Goal: Transaction & Acquisition: Subscribe to service/newsletter

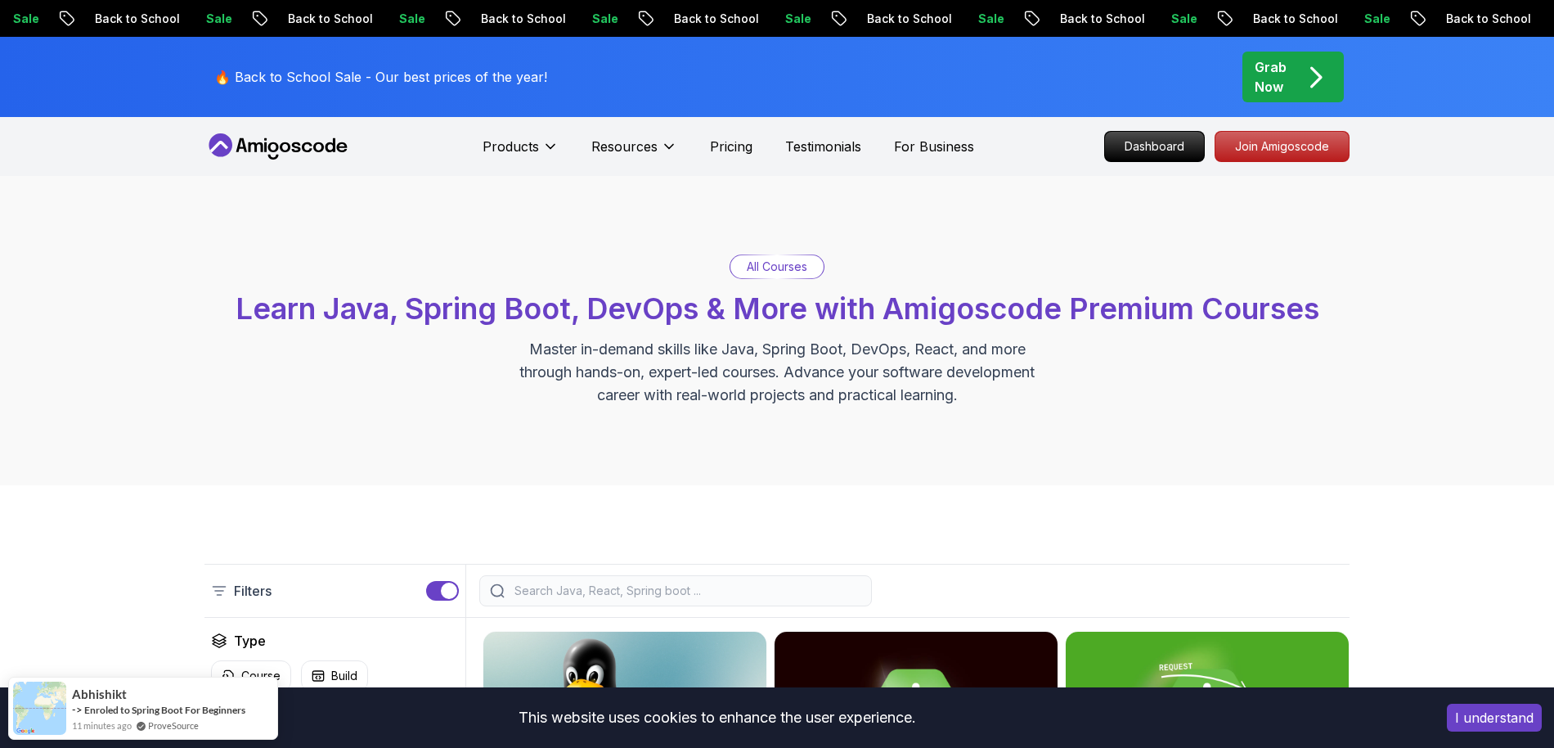
click at [274, 133] on icon at bounding box center [277, 146] width 147 height 26
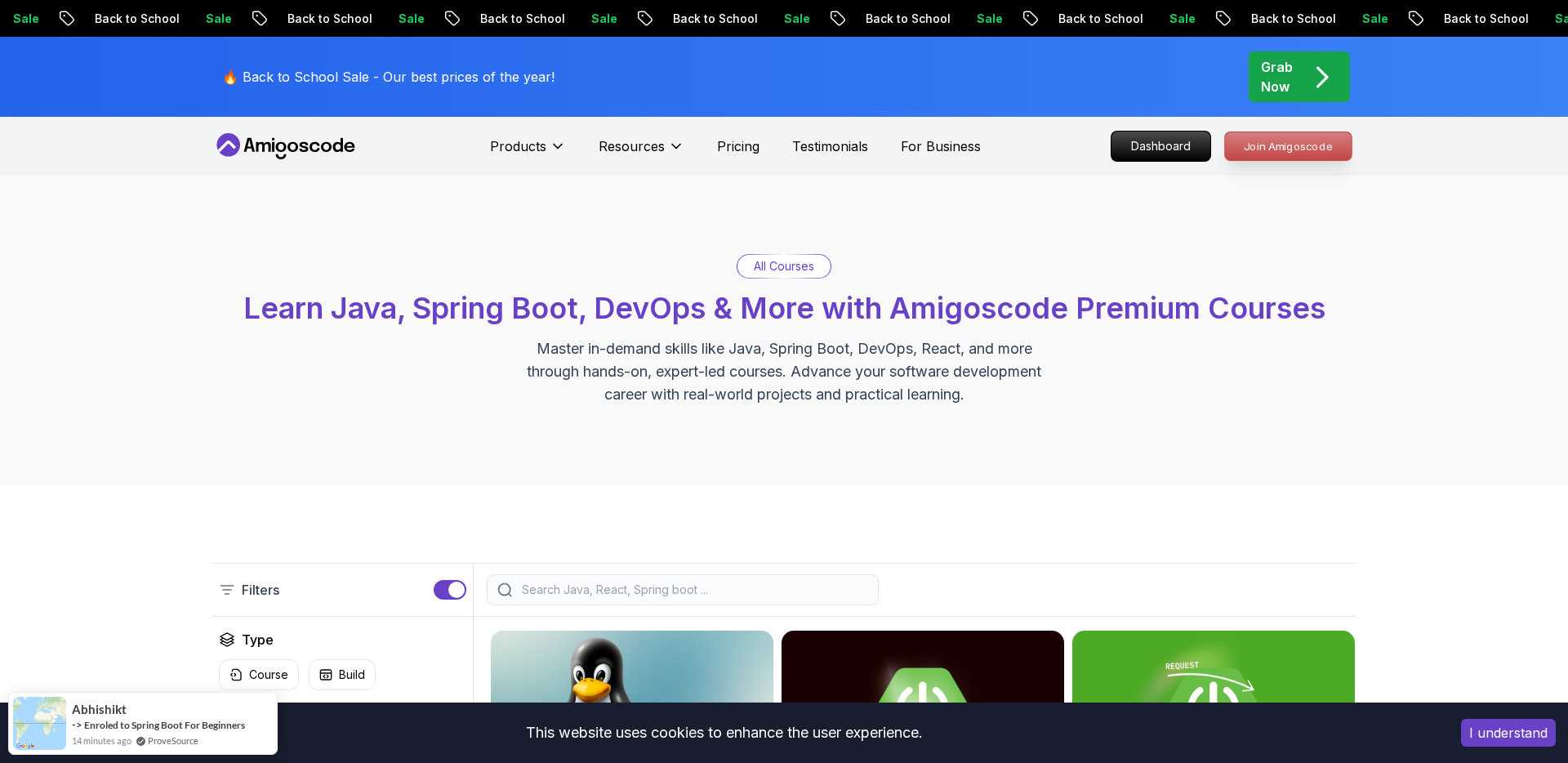
click at [1275, 146] on p "Join Amigoscode" at bounding box center [1288, 147] width 127 height 28
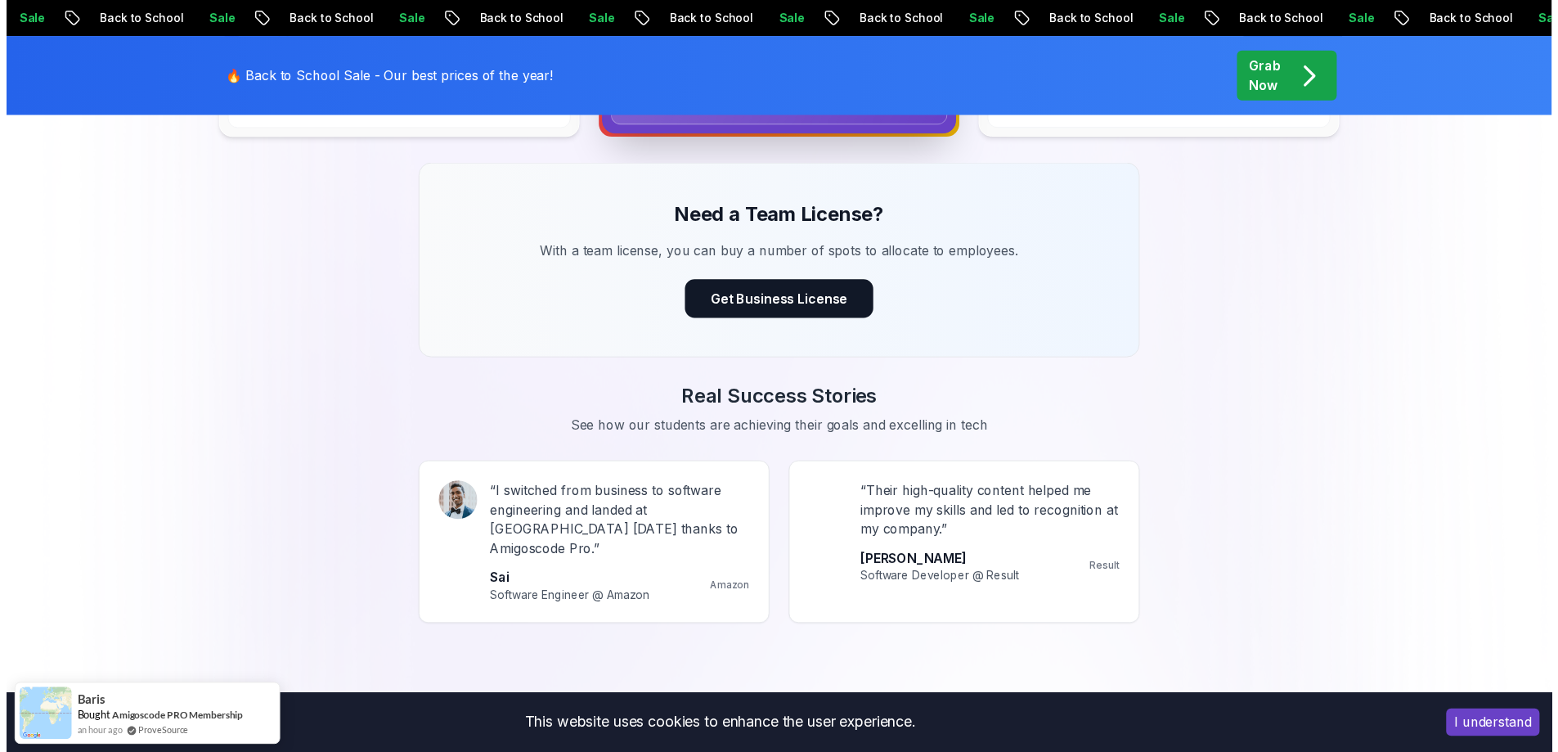
scroll to position [1235, 0]
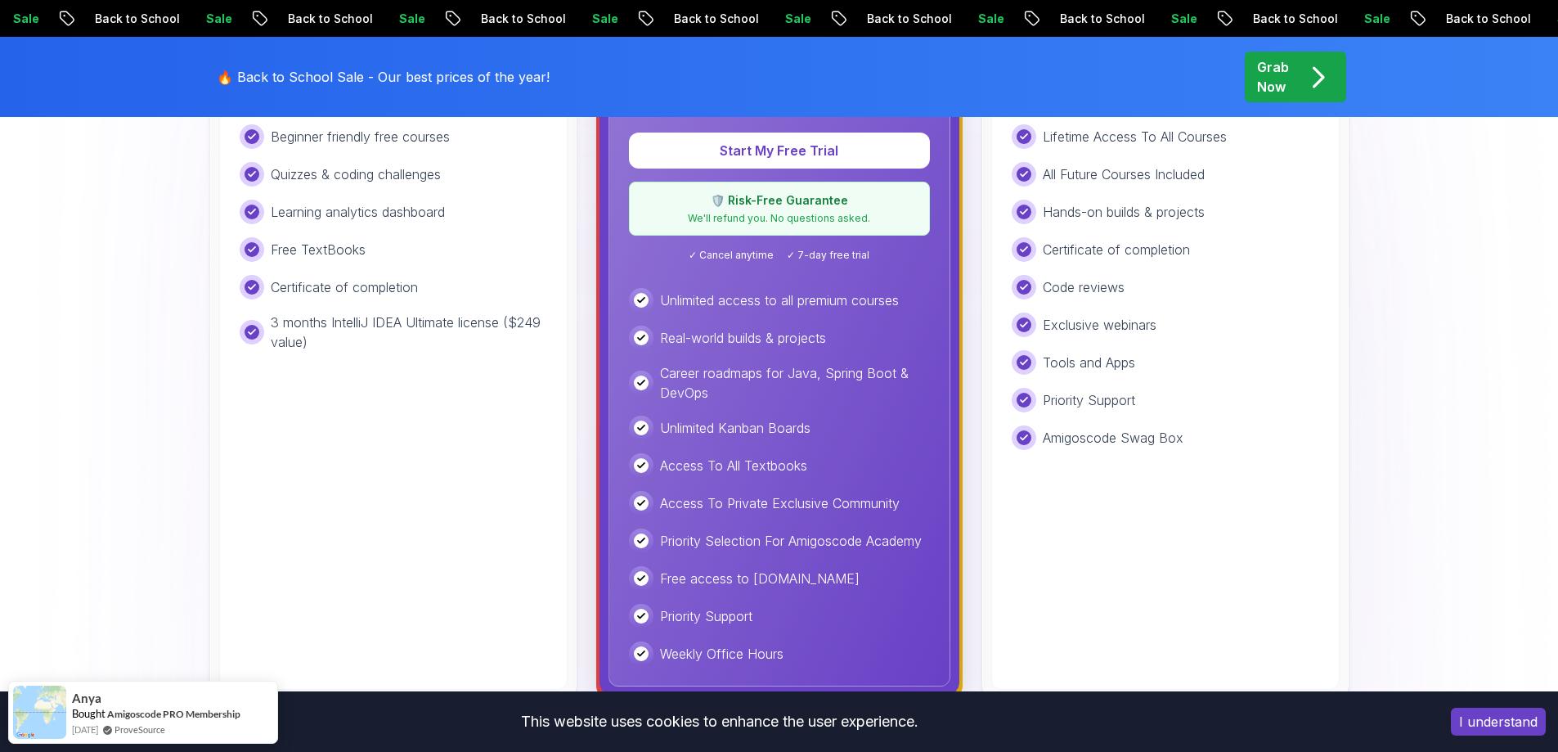
scroll to position [0, 0]
